Goal: Information Seeking & Learning: Learn about a topic

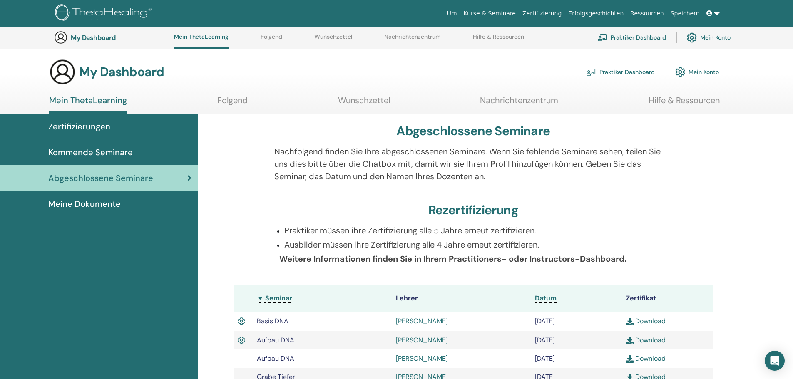
scroll to position [230, 0]
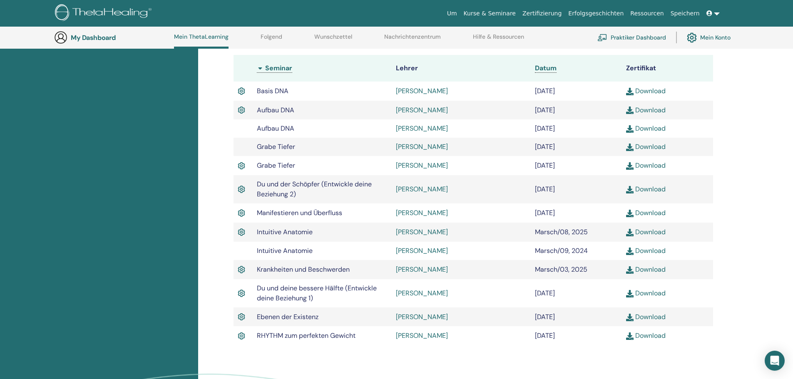
click at [119, 41] on h3 "My Dashboard" at bounding box center [112, 38] width 83 height 8
click at [105, 42] on div "My Dashboard Mein ThetaLearning Folgend Wunschzettel Nachrichtenzentrum Hilfe &…" at bounding box center [403, 38] width 698 height 22
click at [212, 42] on link "Mein ThetaLearning" at bounding box center [201, 40] width 55 height 15
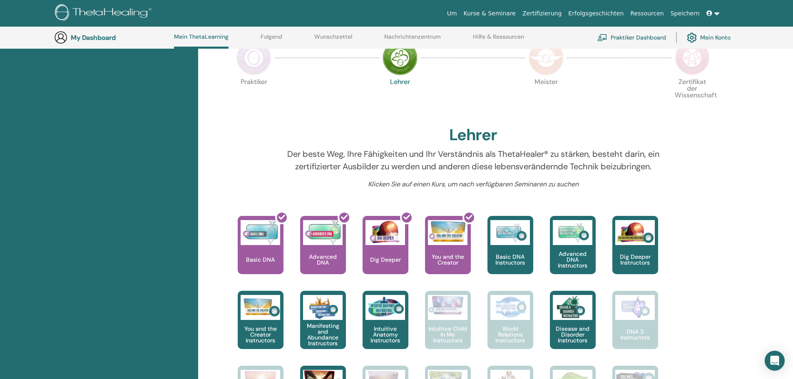
scroll to position [189, 0]
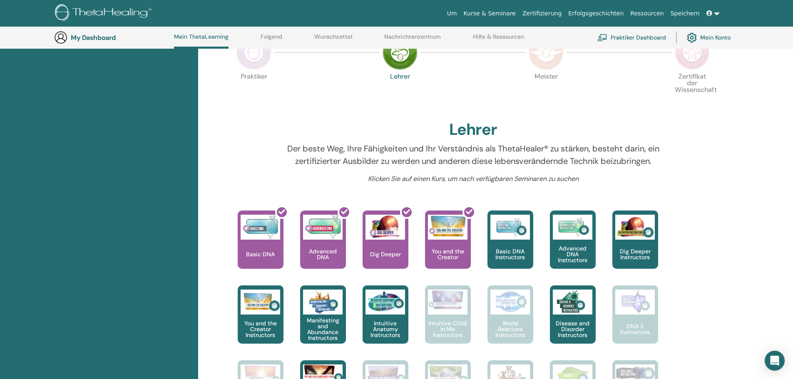
click at [256, 55] on img at bounding box center [254, 52] width 35 height 35
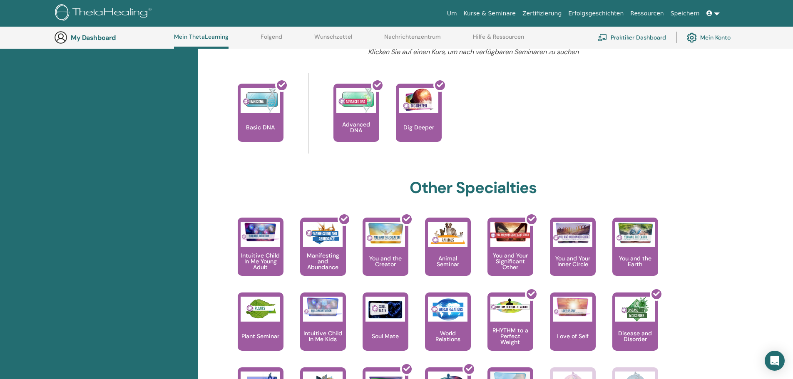
scroll to position [314, 0]
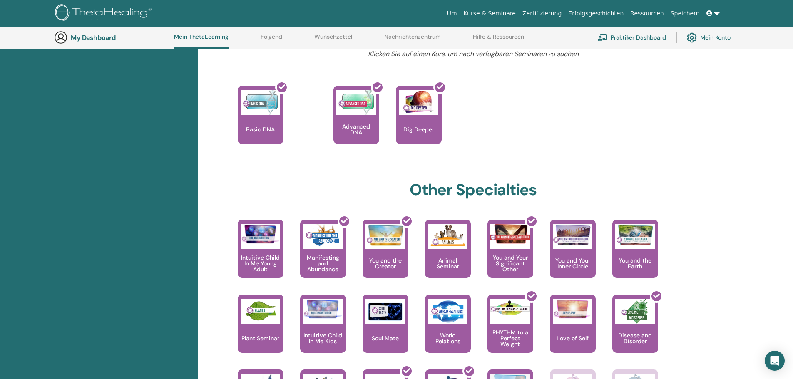
click at [383, 163] on div "[PERSON_NAME] Ihre Reise beginnt hier; Willkommen im ThetaLearning-Hauptquartie…" at bounding box center [474, 165] width 500 height 730
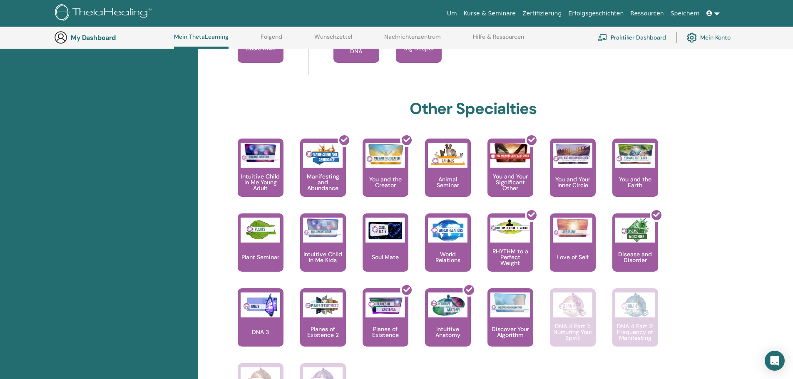
scroll to position [397, 0]
